Goal: Task Accomplishment & Management: Manage account settings

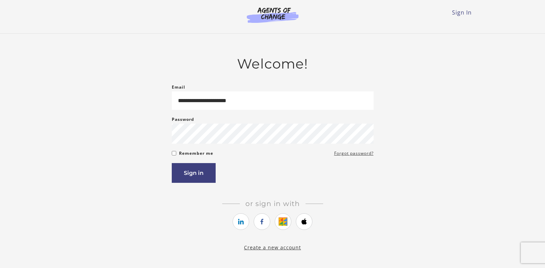
type input "**********"
click at [194, 174] on button "Sign in" at bounding box center [194, 173] width 44 height 20
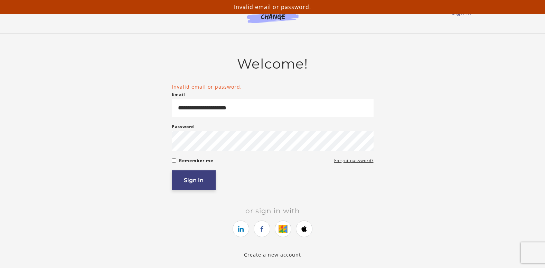
click at [211, 183] on button "Sign in" at bounding box center [194, 180] width 44 height 20
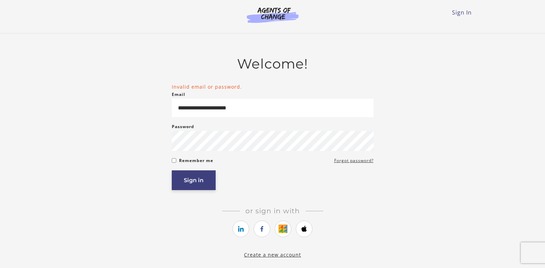
click at [196, 184] on button "Sign in" at bounding box center [194, 180] width 44 height 20
drag, startPoint x: 193, startPoint y: 185, endPoint x: 196, endPoint y: 183, distance: 3.7
click at [195, 185] on button "Sign in" at bounding box center [194, 180] width 44 height 20
